Goal: Information Seeking & Learning: Learn about a topic

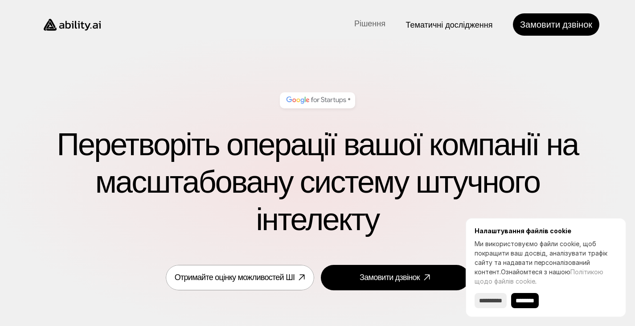
click at [368, 23] on font "Рішення" at bounding box center [369, 23] width 31 height 11
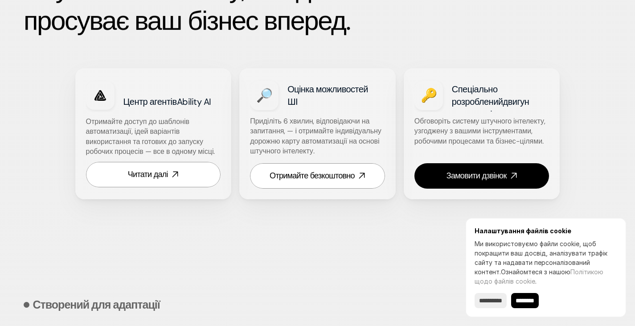
scroll to position [664, 0]
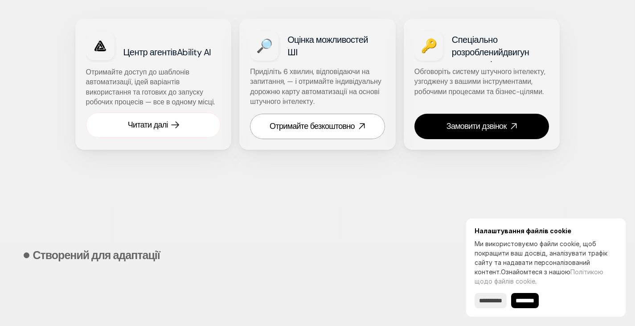
click at [173, 130] on icon at bounding box center [175, 125] width 10 height 10
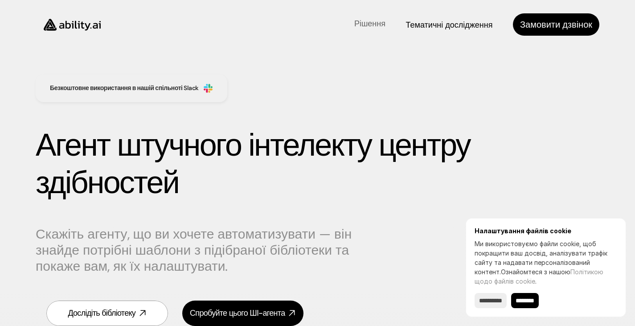
click at [372, 27] on font "Рішення" at bounding box center [369, 23] width 31 height 11
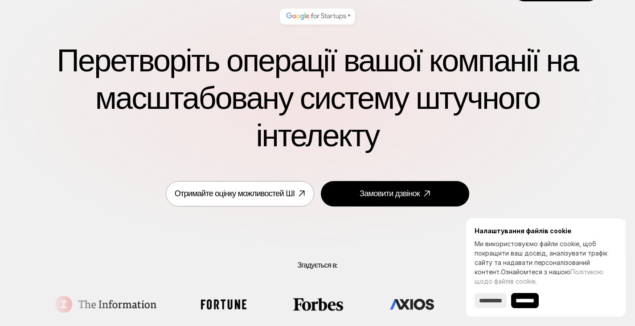
scroll to position [90, 0]
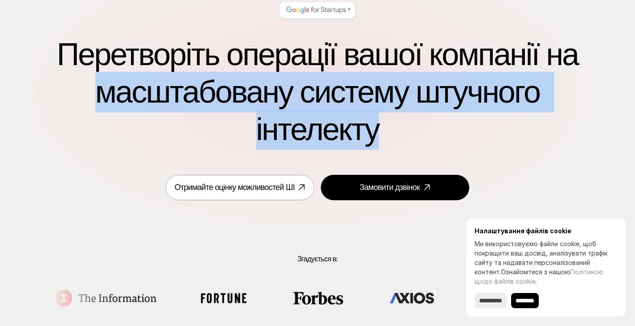
drag, startPoint x: 88, startPoint y: 95, endPoint x: 381, endPoint y: 129, distance: 294.8
click at [381, 129] on font "Перетворіть операції вашої компанії на масштабовану систему штучного інтелекту" at bounding box center [321, 91] width 529 height 115
copy font "масштабовану систему штучного інтелекту"
